Goal: Find specific page/section: Find specific page/section

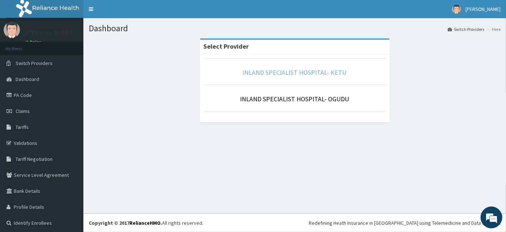
click at [316, 72] on link "INLAND SPECIALIST HOSPITAL- KETU" at bounding box center [295, 72] width 104 height 8
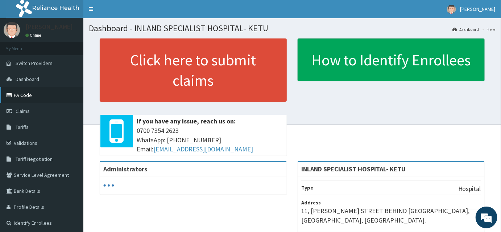
click at [30, 95] on link "PA Code" at bounding box center [41, 95] width 83 height 16
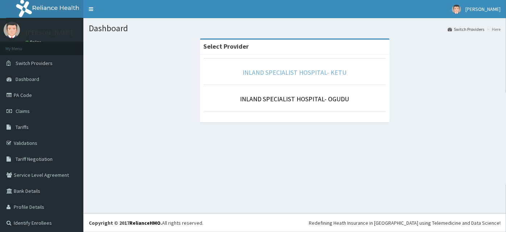
click at [268, 73] on link "INLAND SPECIALIST HOSPITAL- KETU" at bounding box center [295, 72] width 104 height 8
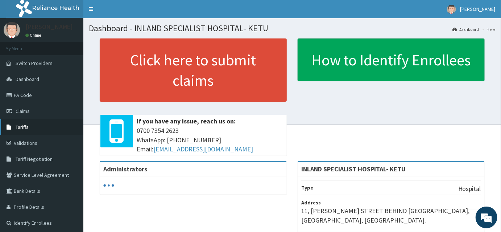
click at [26, 125] on span "Tariffs" at bounding box center [22, 127] width 13 height 7
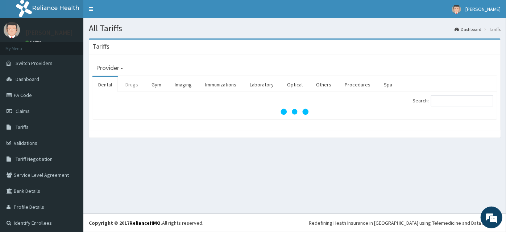
click at [125, 83] on link "Drugs" at bounding box center [132, 84] width 24 height 15
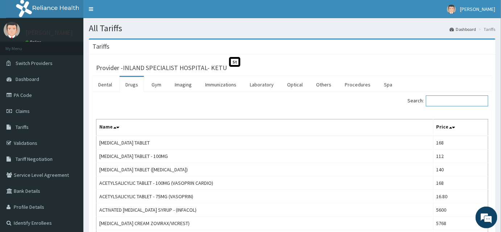
click at [461, 99] on input "Search:" at bounding box center [457, 100] width 62 height 11
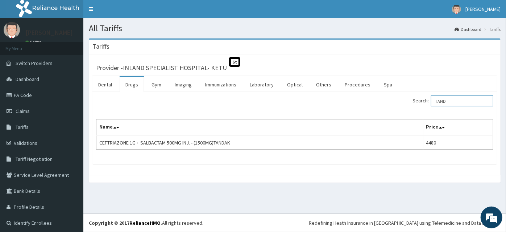
type input "TAND"
